Goal: Information Seeking & Learning: Learn about a topic

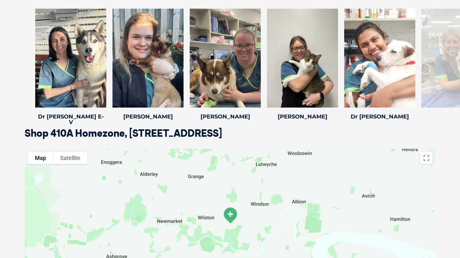
scroll to position [883, 0]
click at [79, 84] on div at bounding box center [70, 58] width 71 height 99
click at [99, 105] on icon at bounding box center [102, 104] width 20 height 20
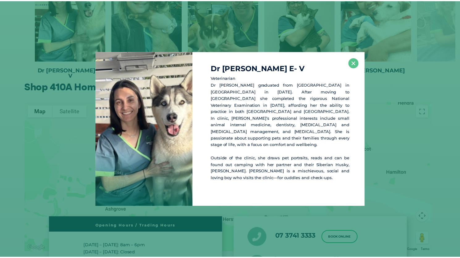
scroll to position [931, 0]
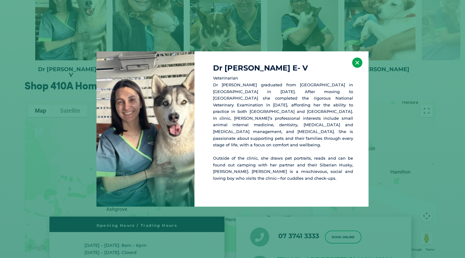
click at [356, 68] on button "×" at bounding box center [357, 62] width 10 height 10
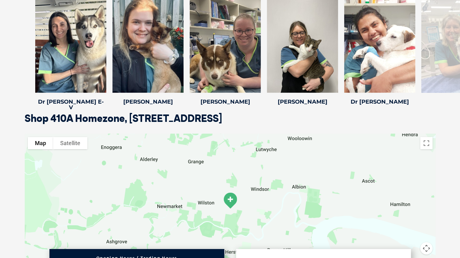
scroll to position [897, 0]
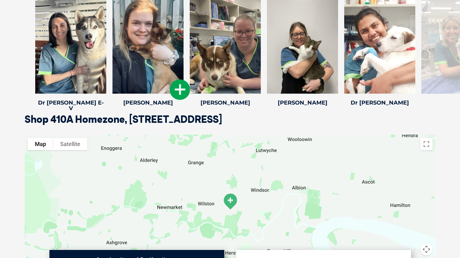
click at [181, 90] on icon at bounding box center [180, 89] width 20 height 20
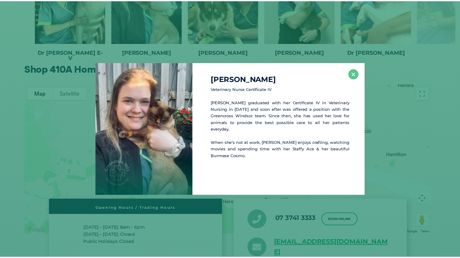
scroll to position [948, 0]
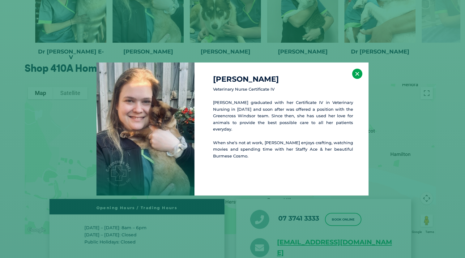
click at [357, 73] on button "×" at bounding box center [357, 74] width 10 height 10
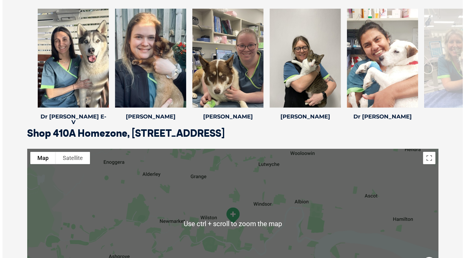
scroll to position [866, 0]
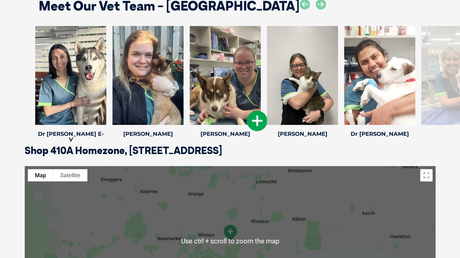
click at [256, 116] on icon at bounding box center [257, 121] width 20 height 20
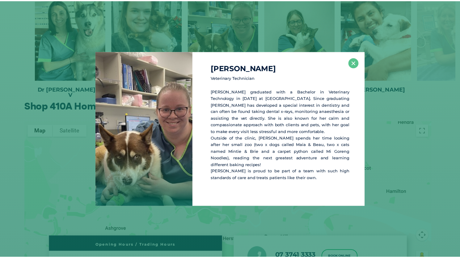
scroll to position [911, 0]
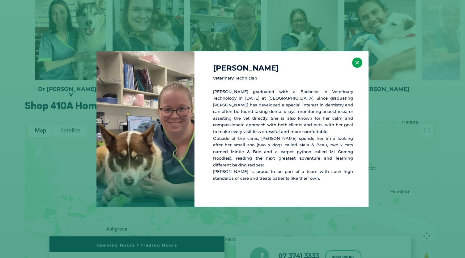
click at [356, 66] on button "×" at bounding box center [357, 62] width 10 height 10
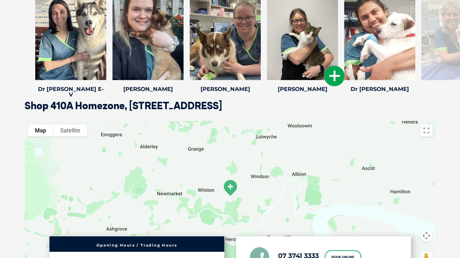
click at [336, 73] on icon at bounding box center [334, 76] width 20 height 20
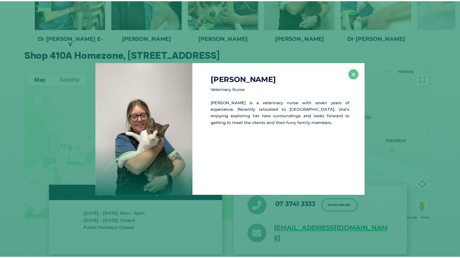
scroll to position [962, 0]
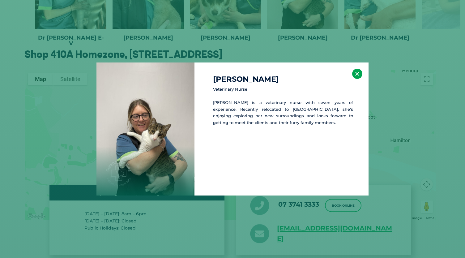
click at [357, 74] on button "×" at bounding box center [357, 74] width 10 height 10
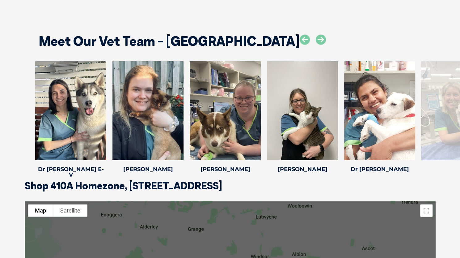
scroll to position [831, 0]
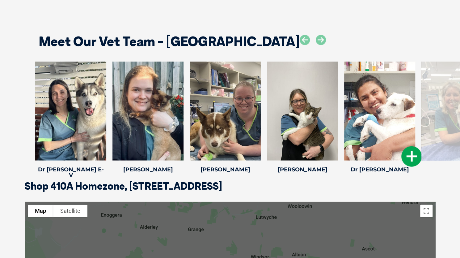
click at [413, 157] on icon at bounding box center [411, 156] width 20 height 20
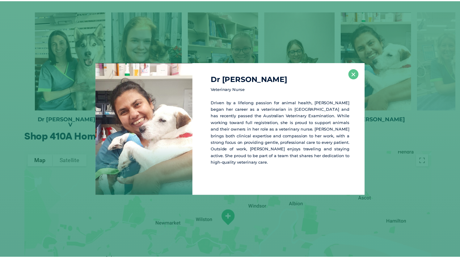
scroll to position [881, 0]
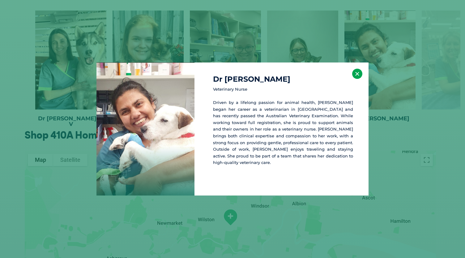
click at [357, 72] on button "×" at bounding box center [357, 74] width 10 height 10
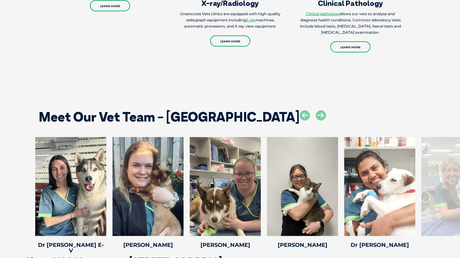
scroll to position [752, 0]
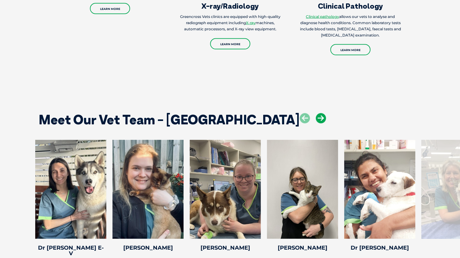
click at [316, 116] on icon at bounding box center [321, 118] width 10 height 10
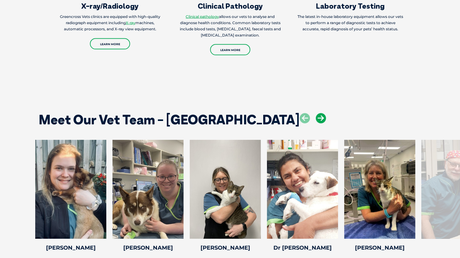
click at [316, 116] on icon at bounding box center [321, 118] width 10 height 10
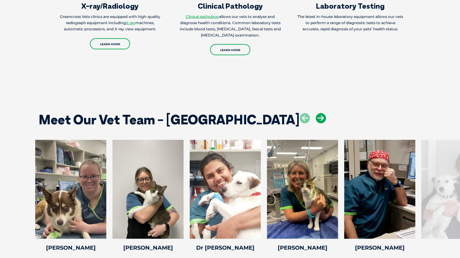
click at [316, 116] on icon at bounding box center [321, 118] width 10 height 10
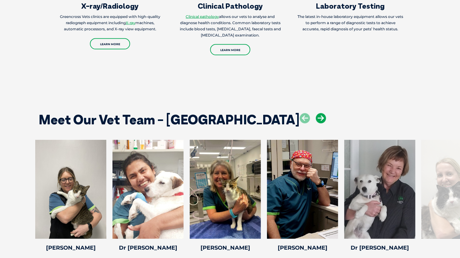
click at [316, 116] on icon at bounding box center [321, 118] width 10 height 10
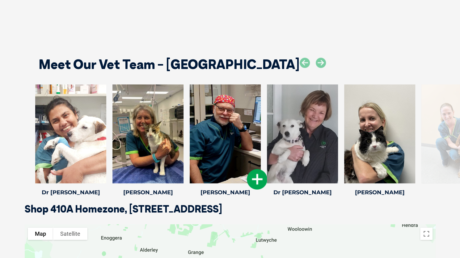
scroll to position [808, 0]
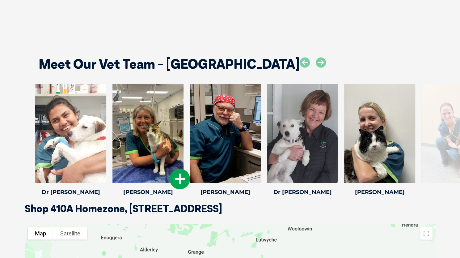
click at [179, 183] on icon at bounding box center [180, 179] width 20 height 20
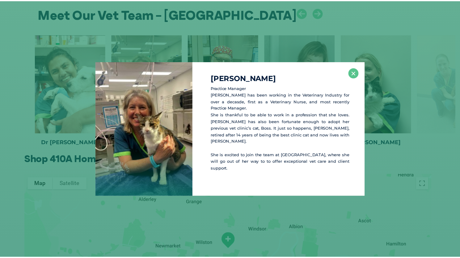
scroll to position [859, 0]
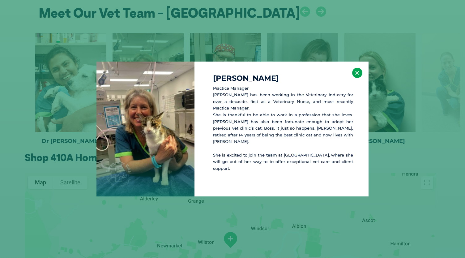
click at [360, 73] on button "×" at bounding box center [357, 73] width 10 height 10
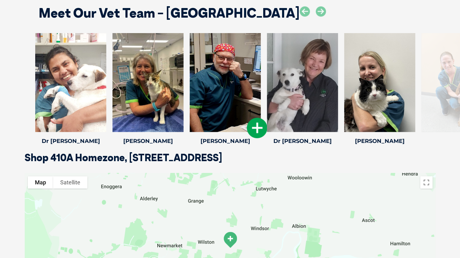
click at [252, 125] on icon at bounding box center [257, 128] width 20 height 20
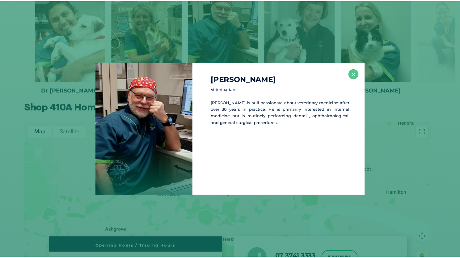
scroll to position [910, 0]
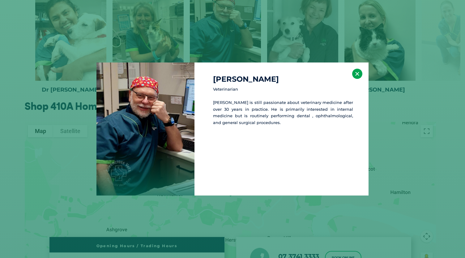
click at [359, 74] on button "×" at bounding box center [357, 74] width 10 height 10
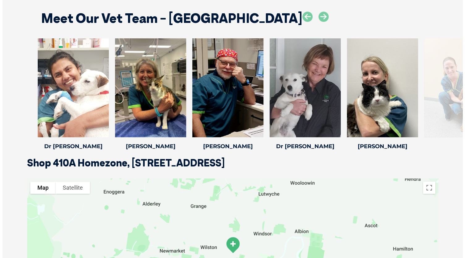
scroll to position [835, 0]
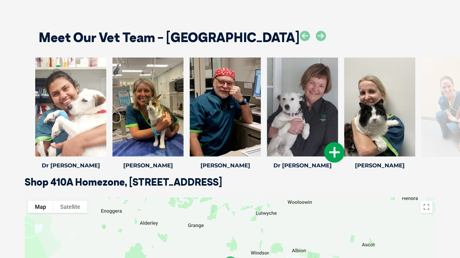
click at [333, 154] on icon at bounding box center [334, 152] width 20 height 20
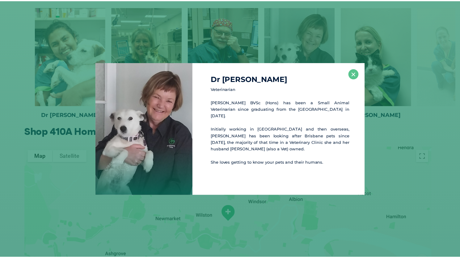
scroll to position [886, 0]
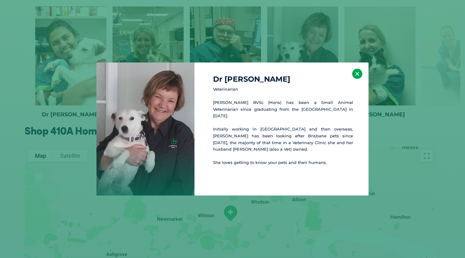
click at [358, 73] on button "×" at bounding box center [357, 74] width 10 height 10
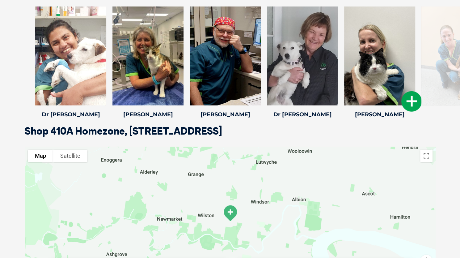
click at [406, 97] on icon at bounding box center [411, 101] width 20 height 20
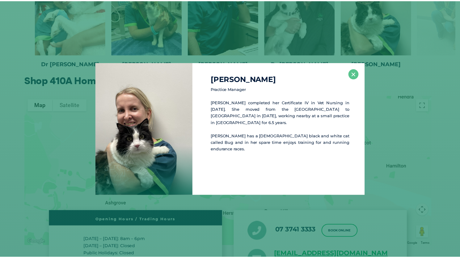
scroll to position [937, 0]
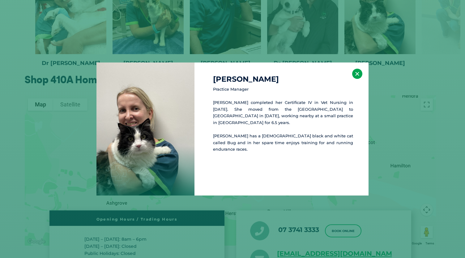
click at [357, 76] on button "×" at bounding box center [357, 74] width 10 height 10
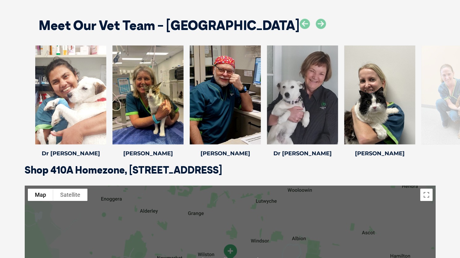
scroll to position [828, 0]
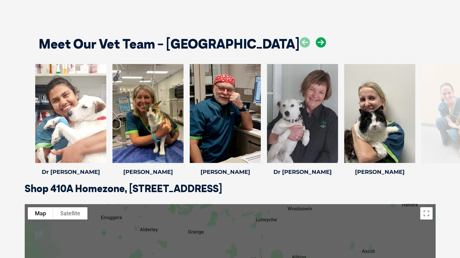
click at [316, 42] on icon at bounding box center [321, 42] width 10 height 10
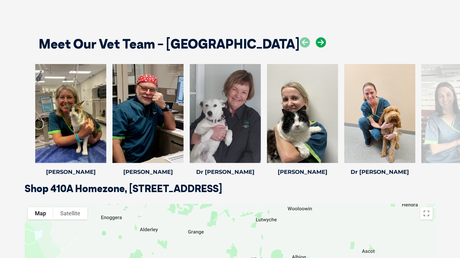
click at [316, 42] on icon at bounding box center [321, 42] width 10 height 10
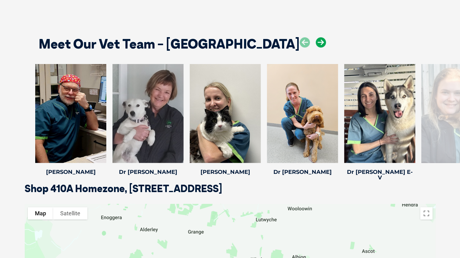
click at [316, 42] on icon at bounding box center [321, 42] width 10 height 10
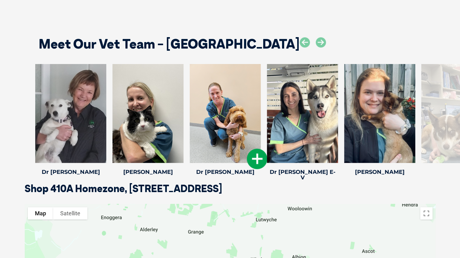
click at [261, 165] on icon at bounding box center [257, 159] width 20 height 20
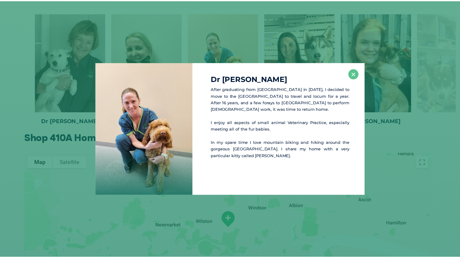
scroll to position [879, 0]
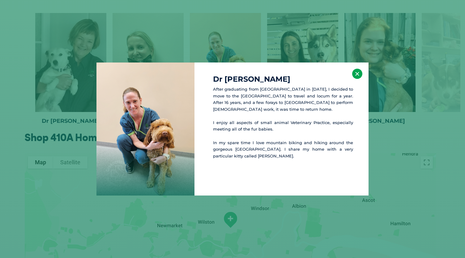
click at [356, 71] on button "×" at bounding box center [357, 74] width 10 height 10
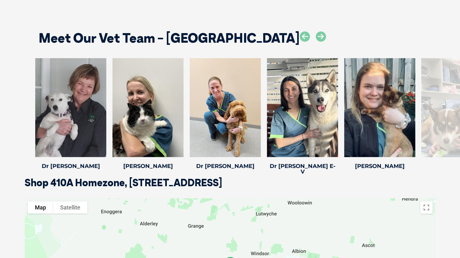
scroll to position [834, 0]
